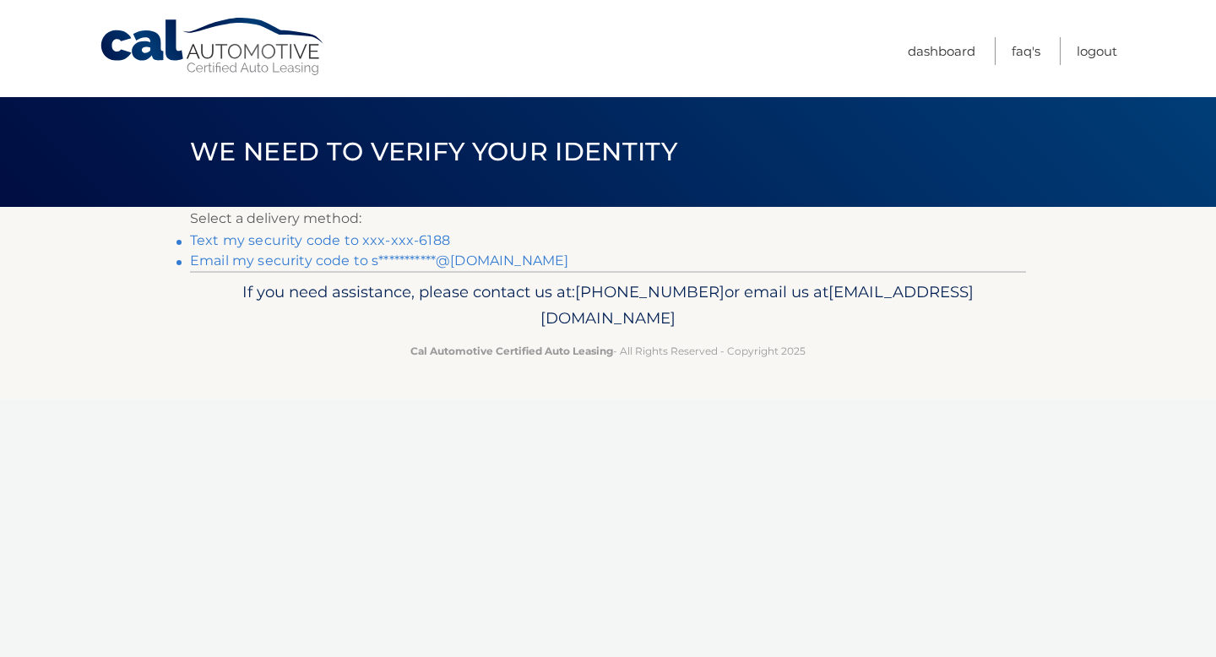
click at [395, 241] on link "Text my security code to xxx-xxx-6188" at bounding box center [320, 240] width 260 height 16
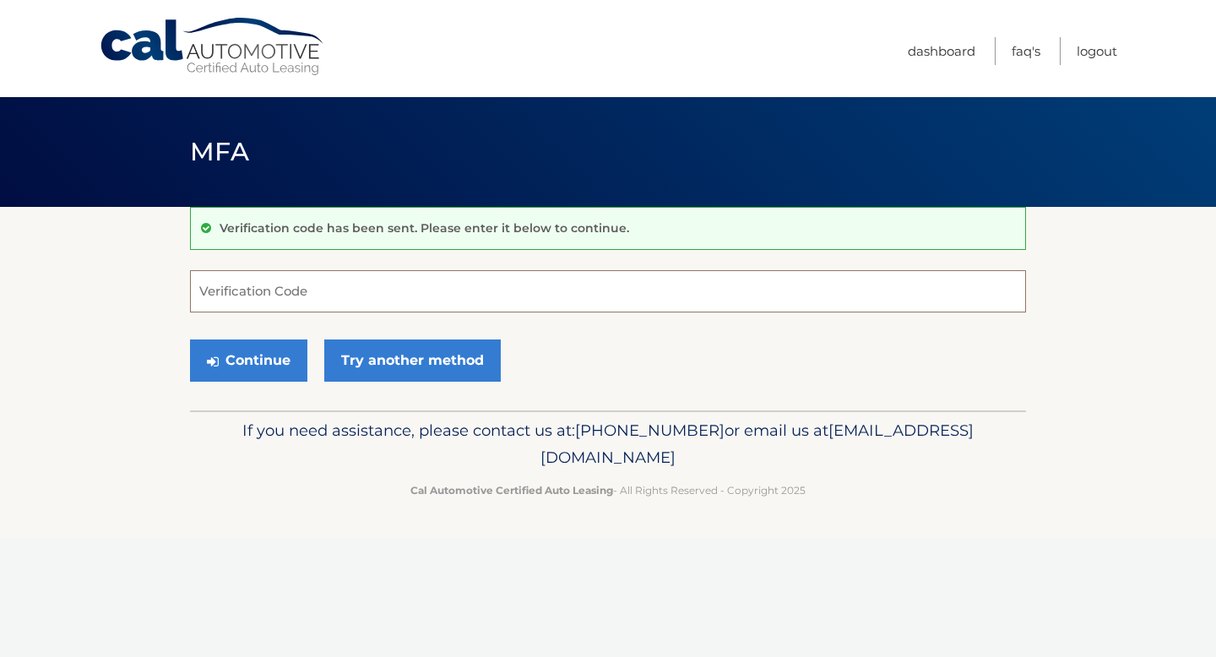
click at [357, 285] on input "Verification Code" at bounding box center [608, 291] width 836 height 42
type input "161592"
click at [230, 359] on button "Continue" at bounding box center [248, 361] width 117 height 42
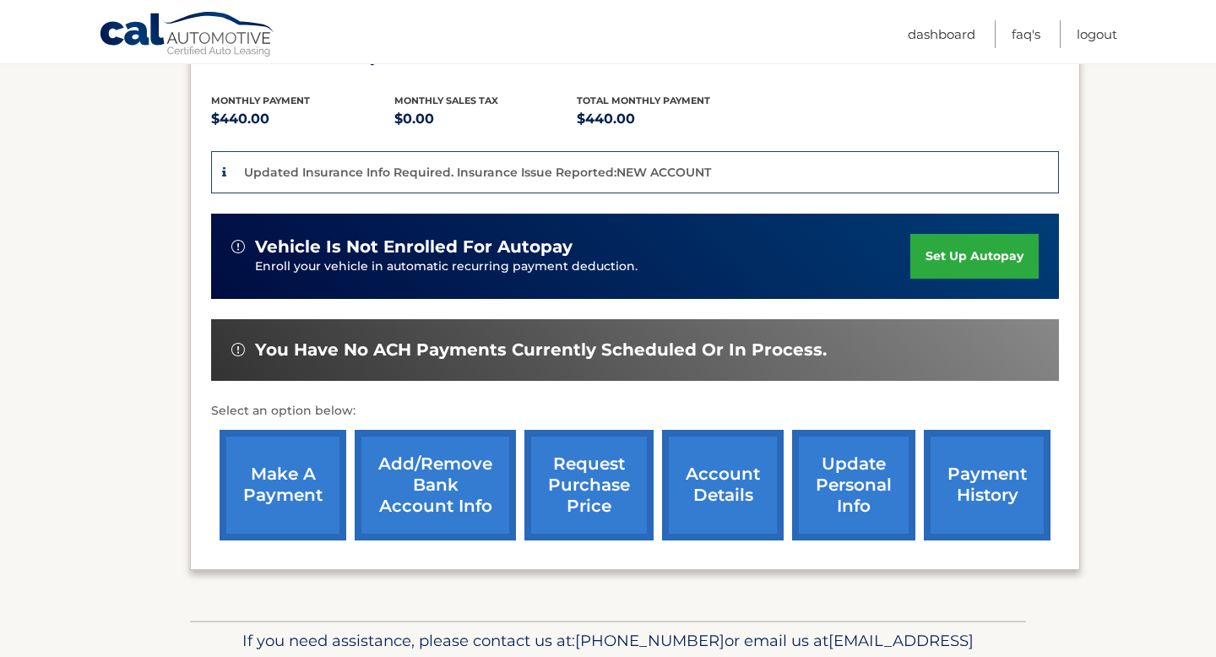
scroll to position [366, 0]
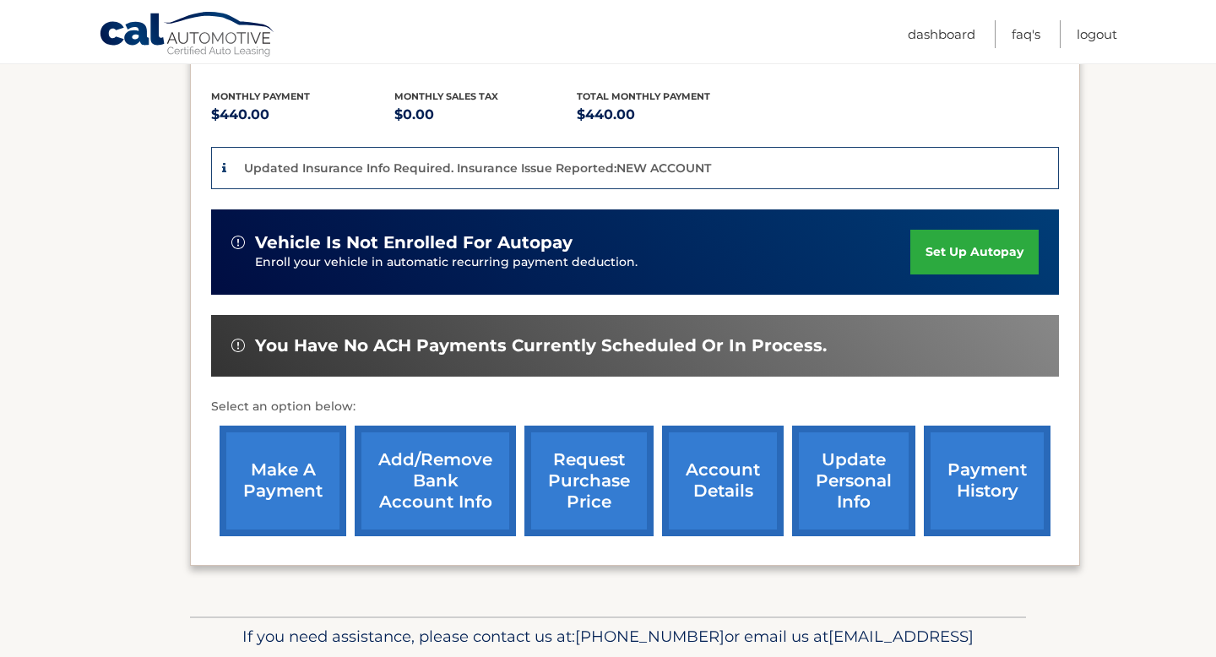
click at [254, 451] on link "make a payment" at bounding box center [283, 481] width 127 height 111
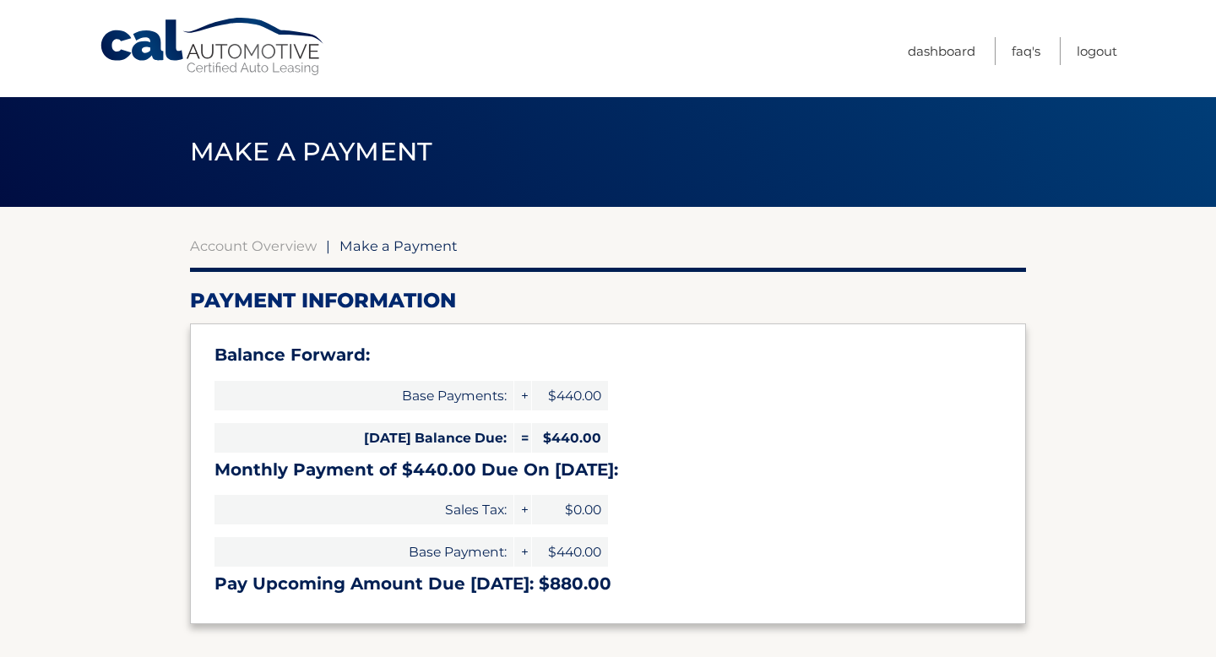
select select "MTAxNmVkODItNzNlNi00MTBhLWJhMTYtMjU2NjViMGU4MDQ3"
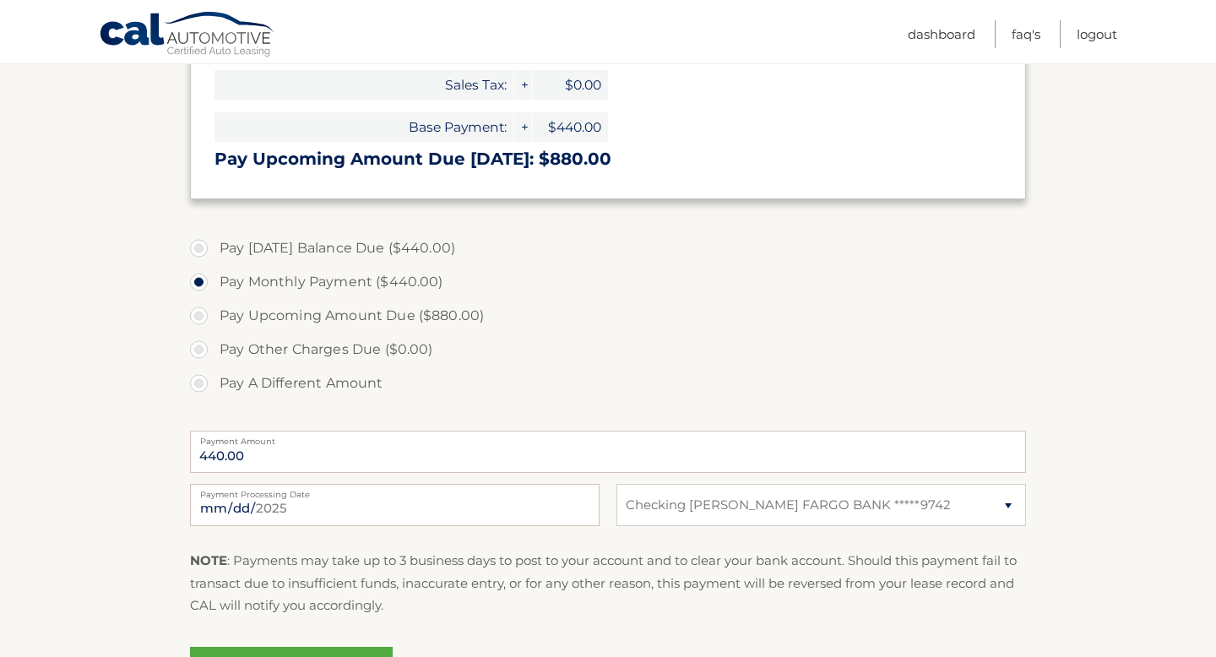
scroll to position [497, 0]
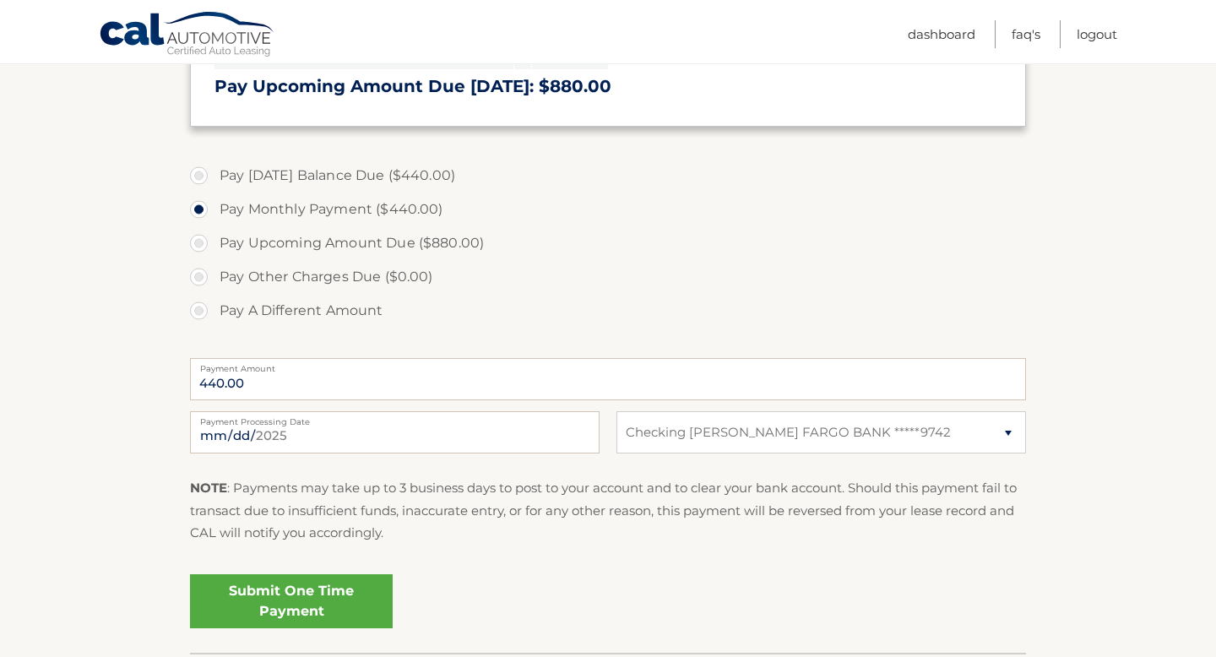
click at [257, 584] on link "Submit One Time Payment" at bounding box center [291, 601] width 203 height 54
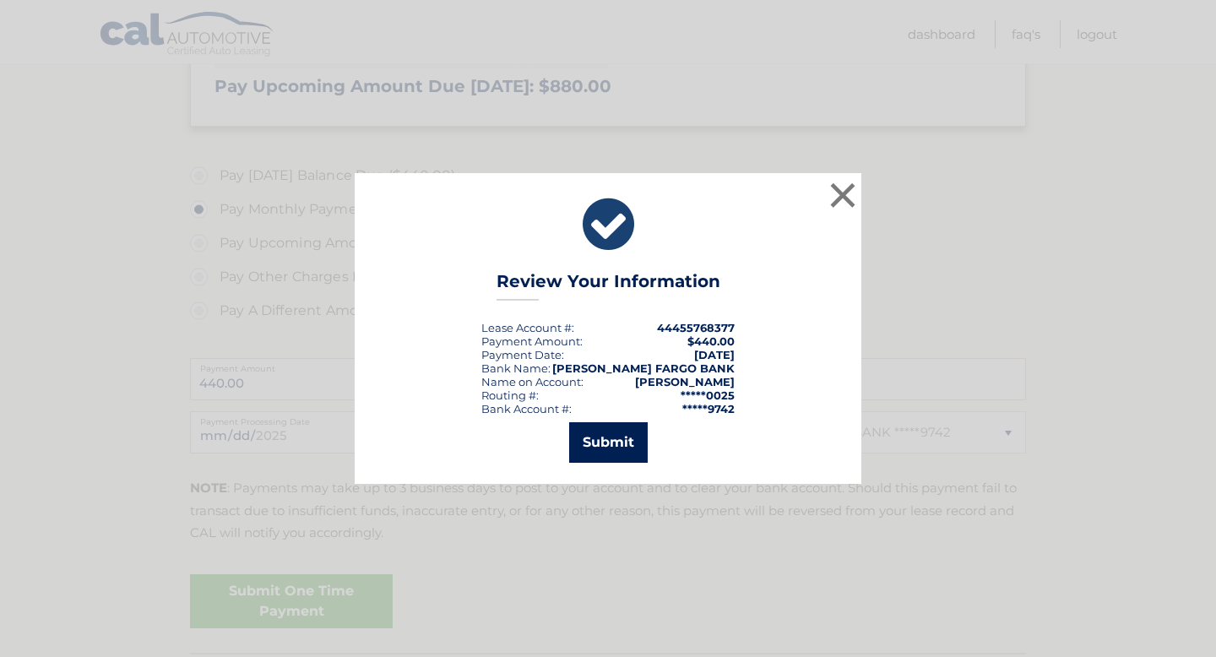
click at [585, 452] on button "Submit" at bounding box center [608, 442] width 79 height 41
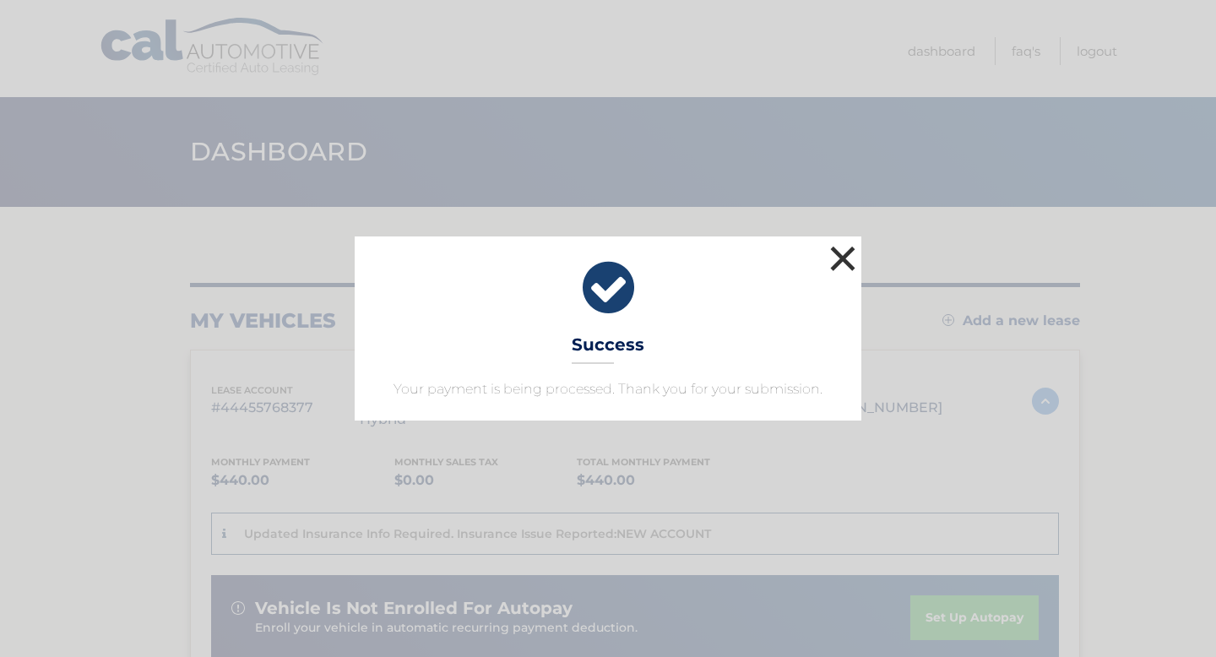
click at [836, 264] on button "×" at bounding box center [843, 259] width 34 height 34
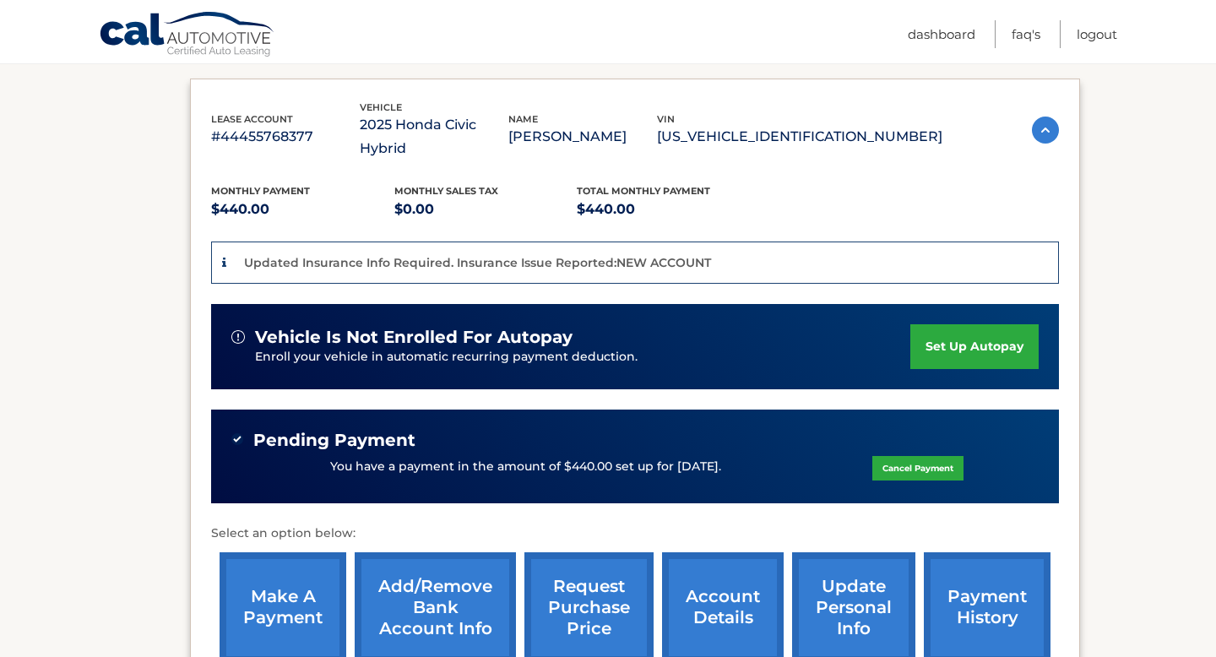
scroll to position [278, 0]
